Goal: Information Seeking & Learning: Learn about a topic

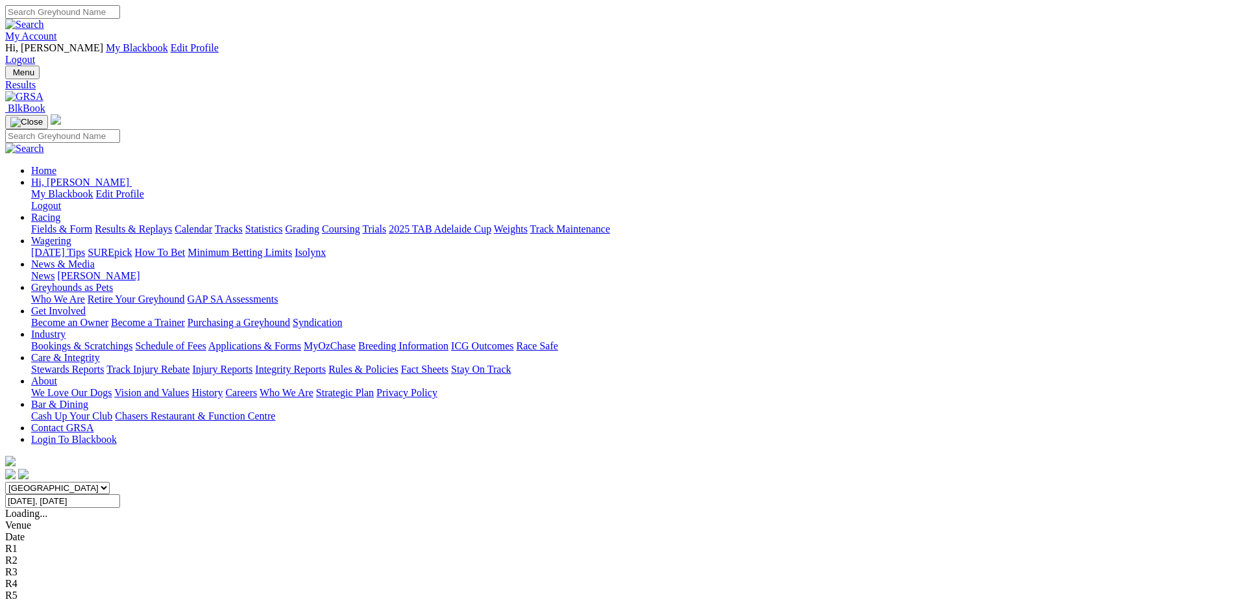
select select "WA"
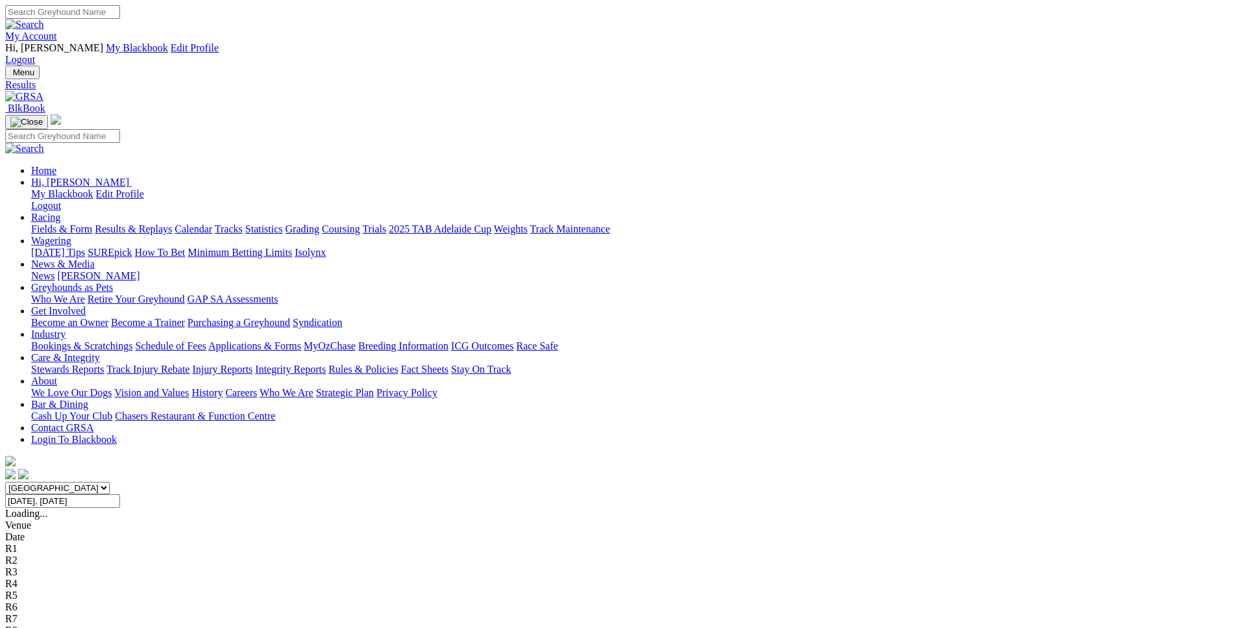
click at [92, 223] on link "Fields & Form" at bounding box center [61, 228] width 61 height 11
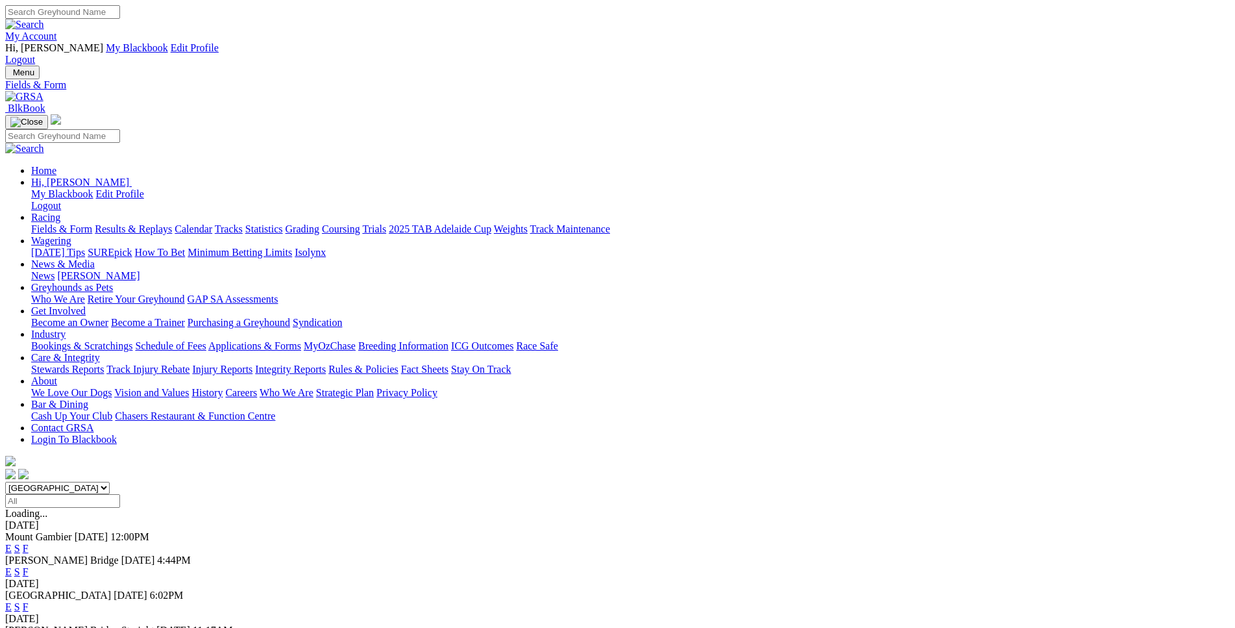
select select "WA"
click at [12, 543] on link "E" at bounding box center [8, 548] width 6 height 11
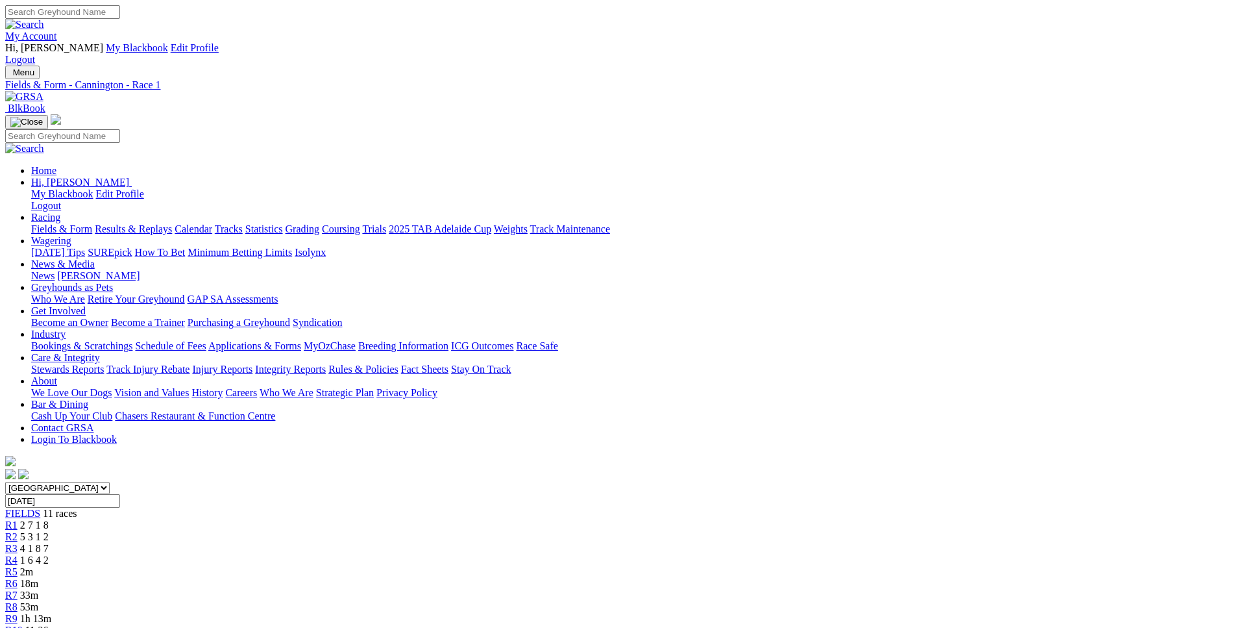
click at [38, 578] on span "18m" at bounding box center [29, 583] width 18 height 11
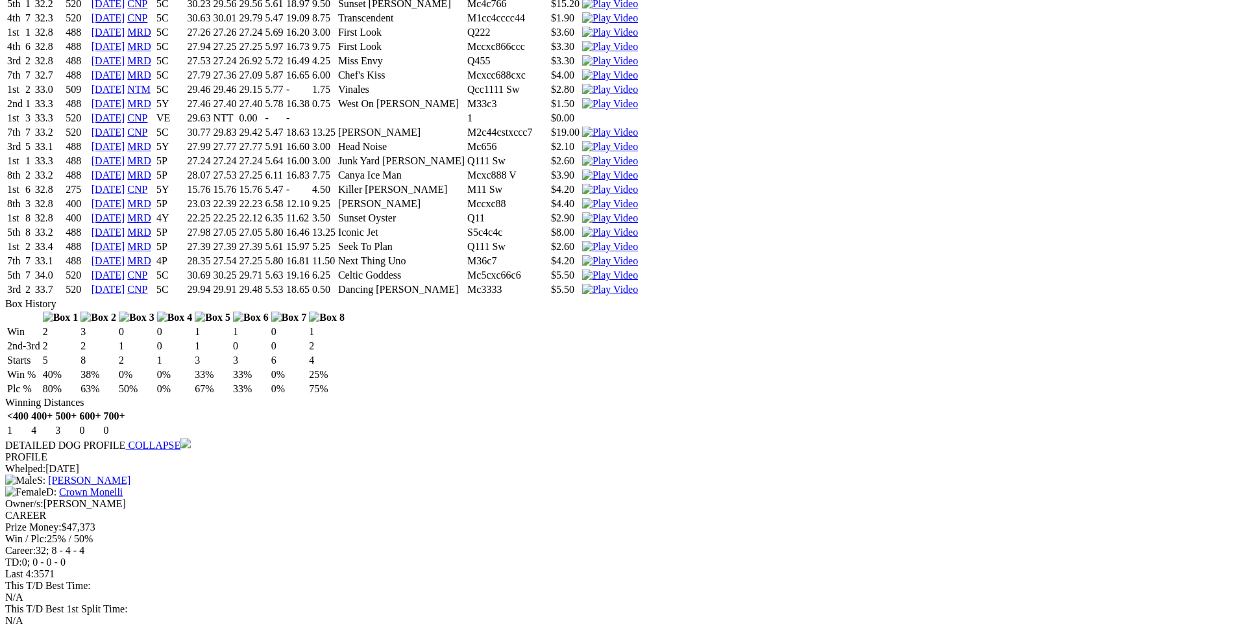
scroll to position [4834, 0]
